Goal: Information Seeking & Learning: Check status

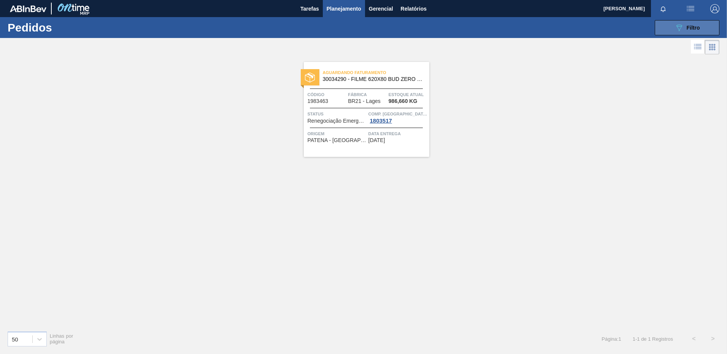
click at [684, 21] on button "089F7B8B-B2A5-4AFE-B5C0-19BA573D28AC Filtro" at bounding box center [686, 27] width 65 height 15
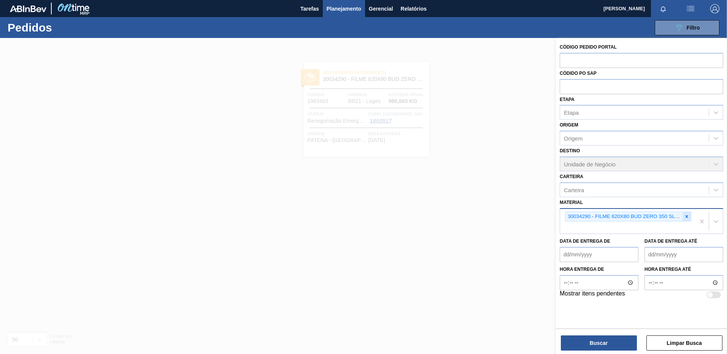
click at [686, 215] on icon at bounding box center [686, 216] width 5 height 5
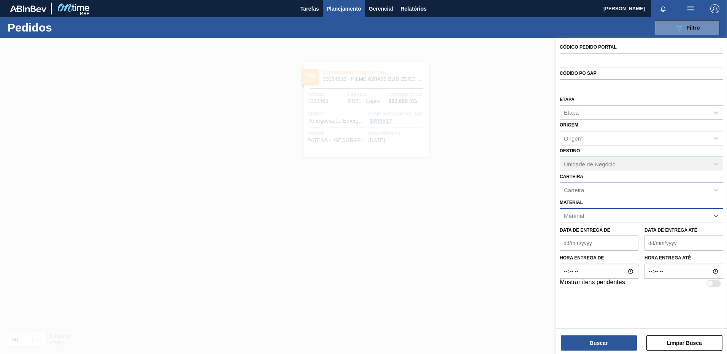
paste input "30003189"
type input "30003189"
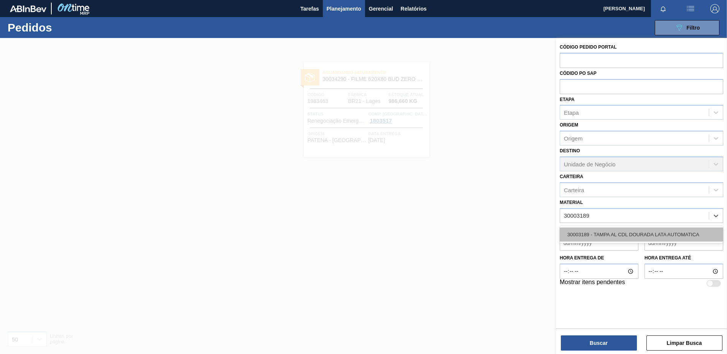
click at [631, 234] on div "30003189 - TAMPA AL CDL DOURADA LATA AUTOMATICA" at bounding box center [640, 235] width 163 height 14
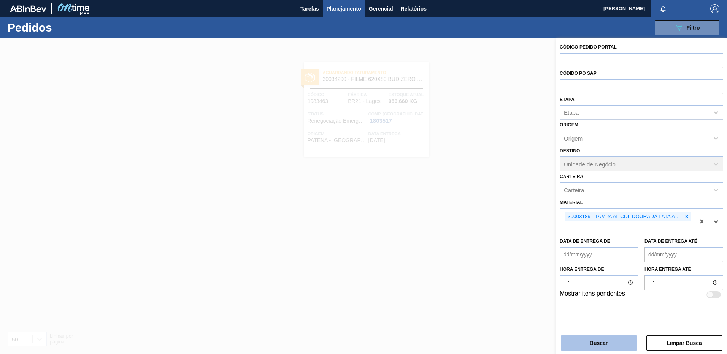
click at [620, 347] on button "Buscar" at bounding box center [599, 343] width 76 height 15
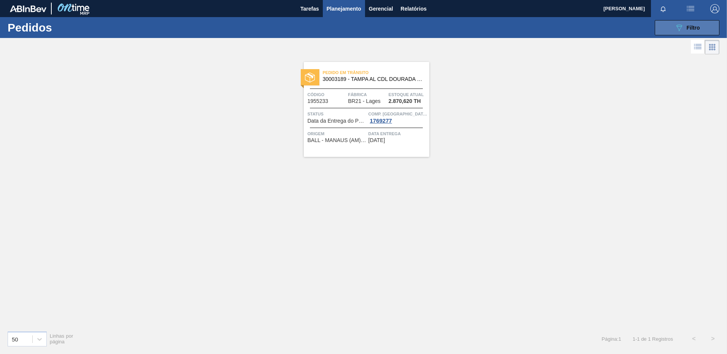
click at [695, 30] on span "Filtro" at bounding box center [692, 28] width 13 height 6
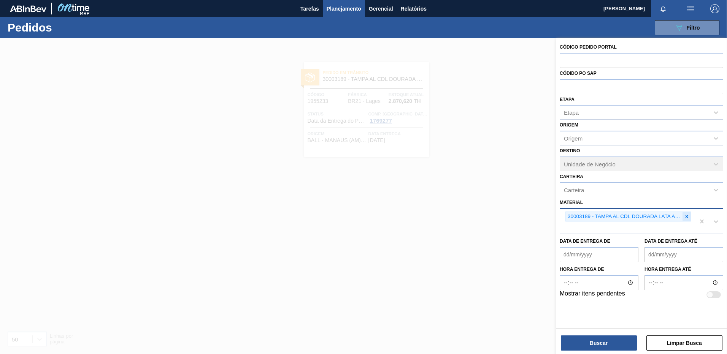
click at [687, 215] on icon at bounding box center [686, 216] width 3 height 3
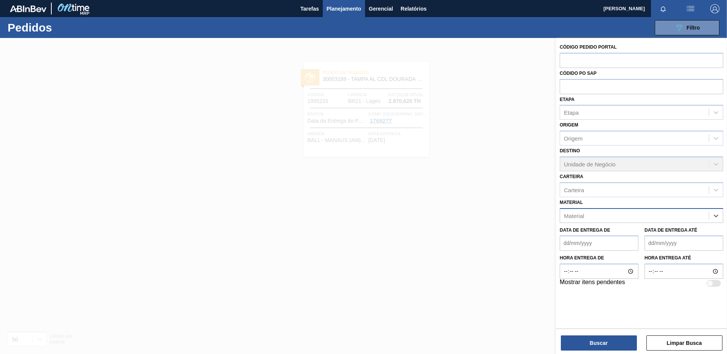
paste input "30002598"
type input "30002598"
click at [624, 236] on div "30002598 - FOIL [DATE] IN65" at bounding box center [640, 235] width 163 height 14
click at [607, 347] on button "Buscar" at bounding box center [599, 343] width 76 height 15
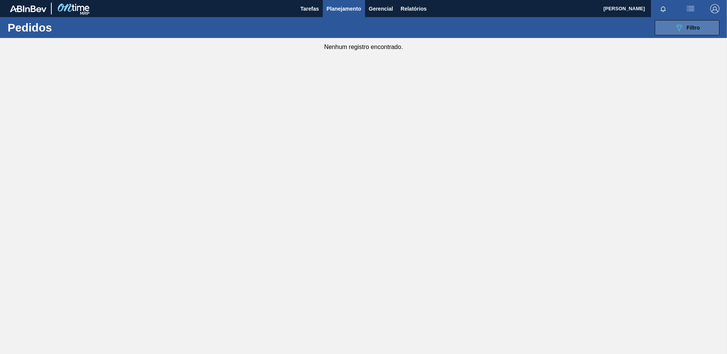
click at [689, 24] on div "089F7B8B-B2A5-4AFE-B5C0-19BA573D28AC Filtro" at bounding box center [686, 27] width 25 height 9
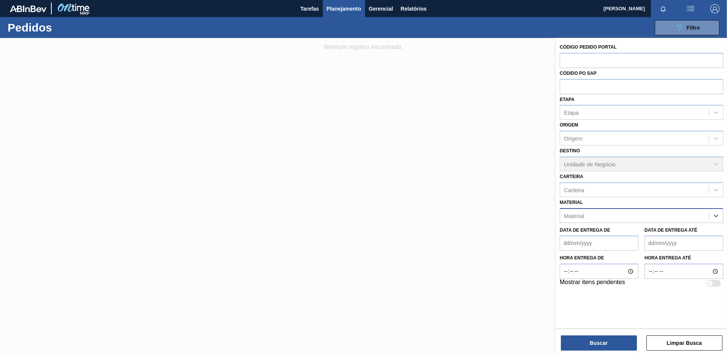
paste input "30012546"
type input "30012546"
click at [608, 233] on div "30012546 - FILME C. 770X65 SK 350ML C12 429" at bounding box center [640, 235] width 163 height 14
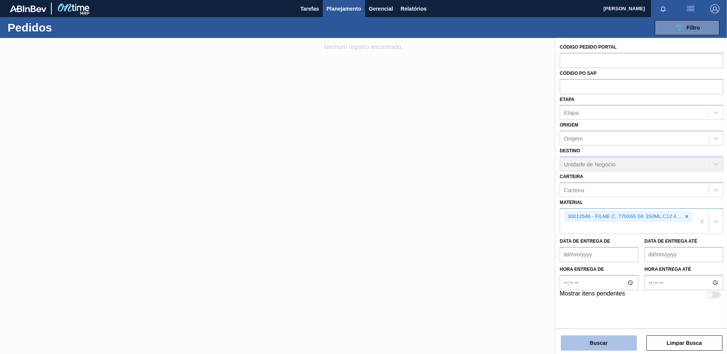
click at [597, 344] on button "Buscar" at bounding box center [599, 343] width 76 height 15
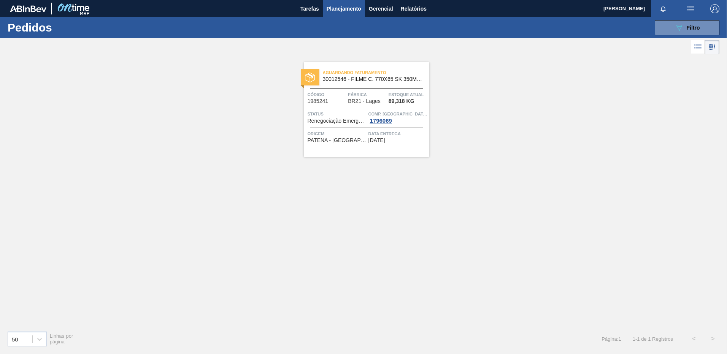
click at [382, 141] on span "[DATE]" at bounding box center [376, 141] width 17 height 6
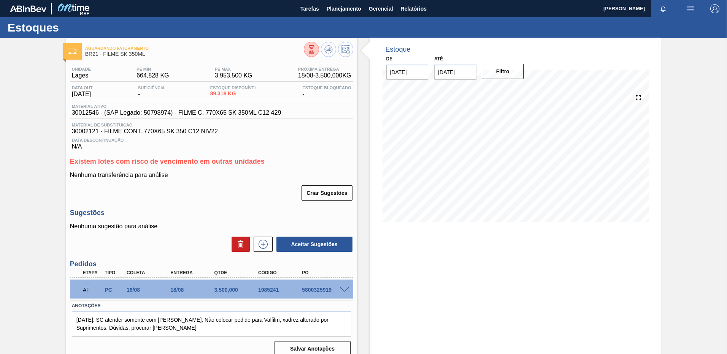
click at [407, 268] on div "Estoque De [DATE] Até [DATE] Filtro 12/08 Projeção de Estoque 89.318 [DOMAIN_NA…" at bounding box center [515, 200] width 291 height 325
